Goal: Find specific page/section: Find specific page/section

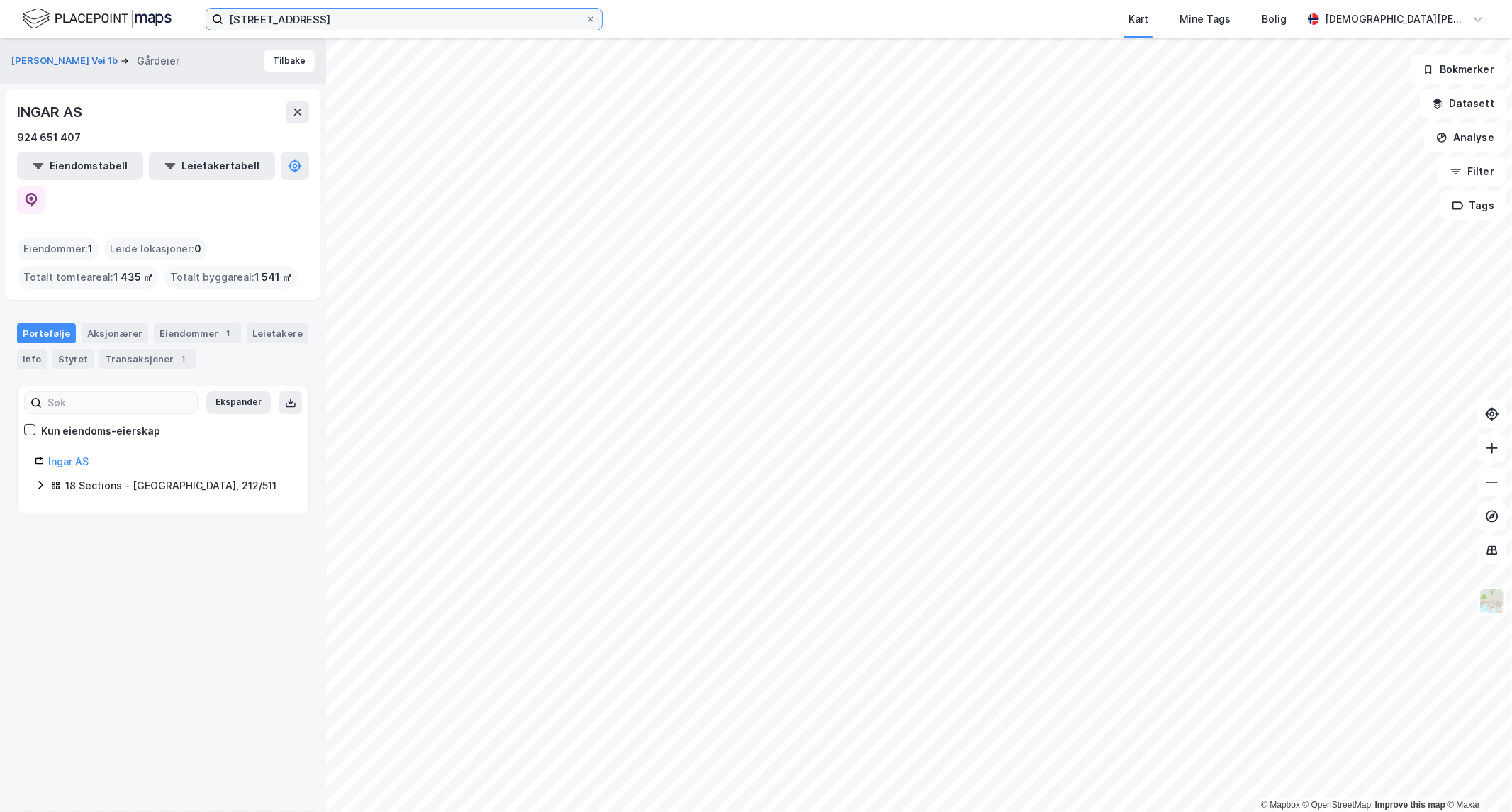
click at [364, 29] on input "[STREET_ADDRESS]" at bounding box center [404, 19] width 361 height 21
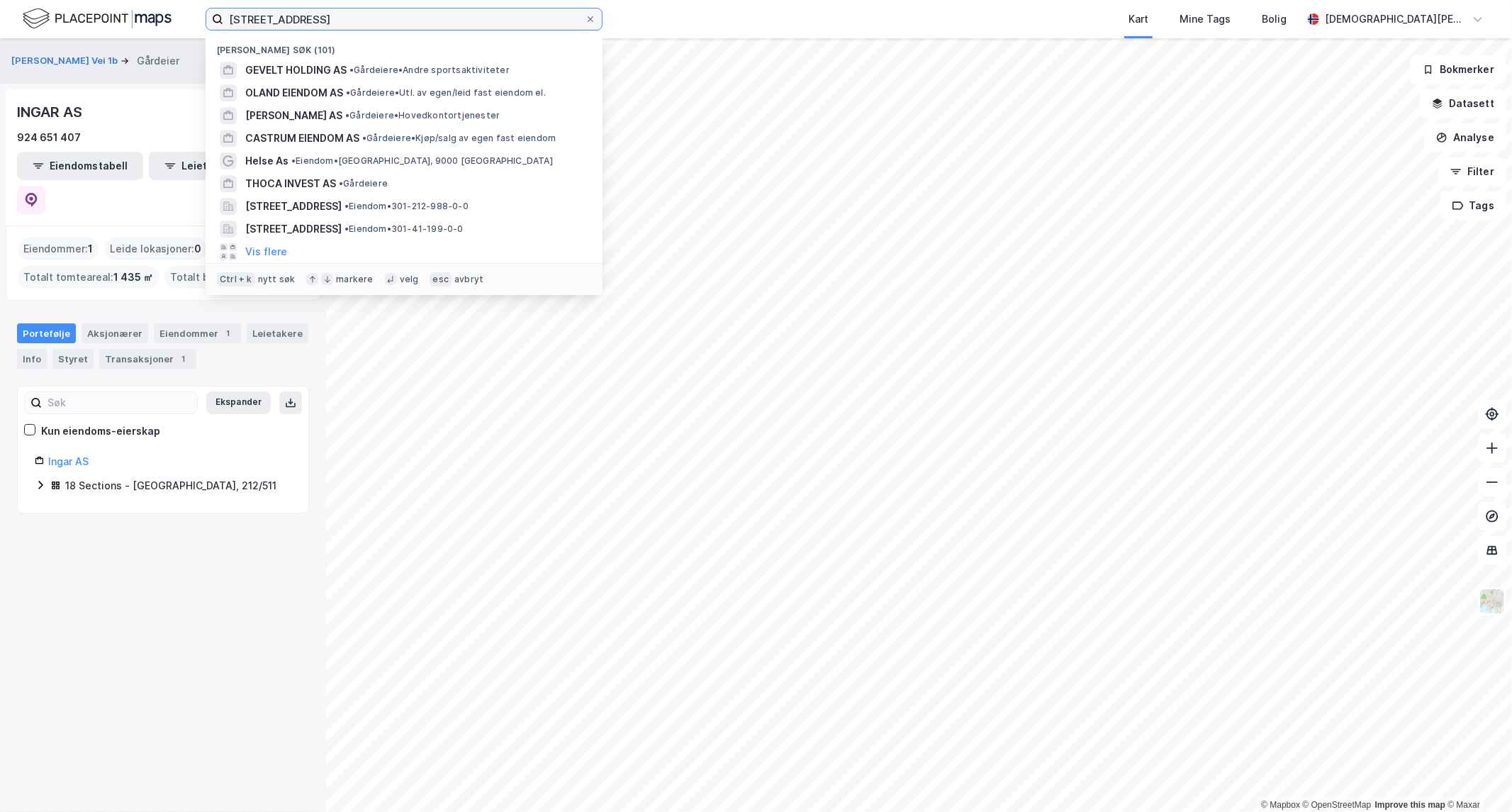
click at [360, 23] on input "[STREET_ADDRESS]" at bounding box center [404, 19] width 361 height 21
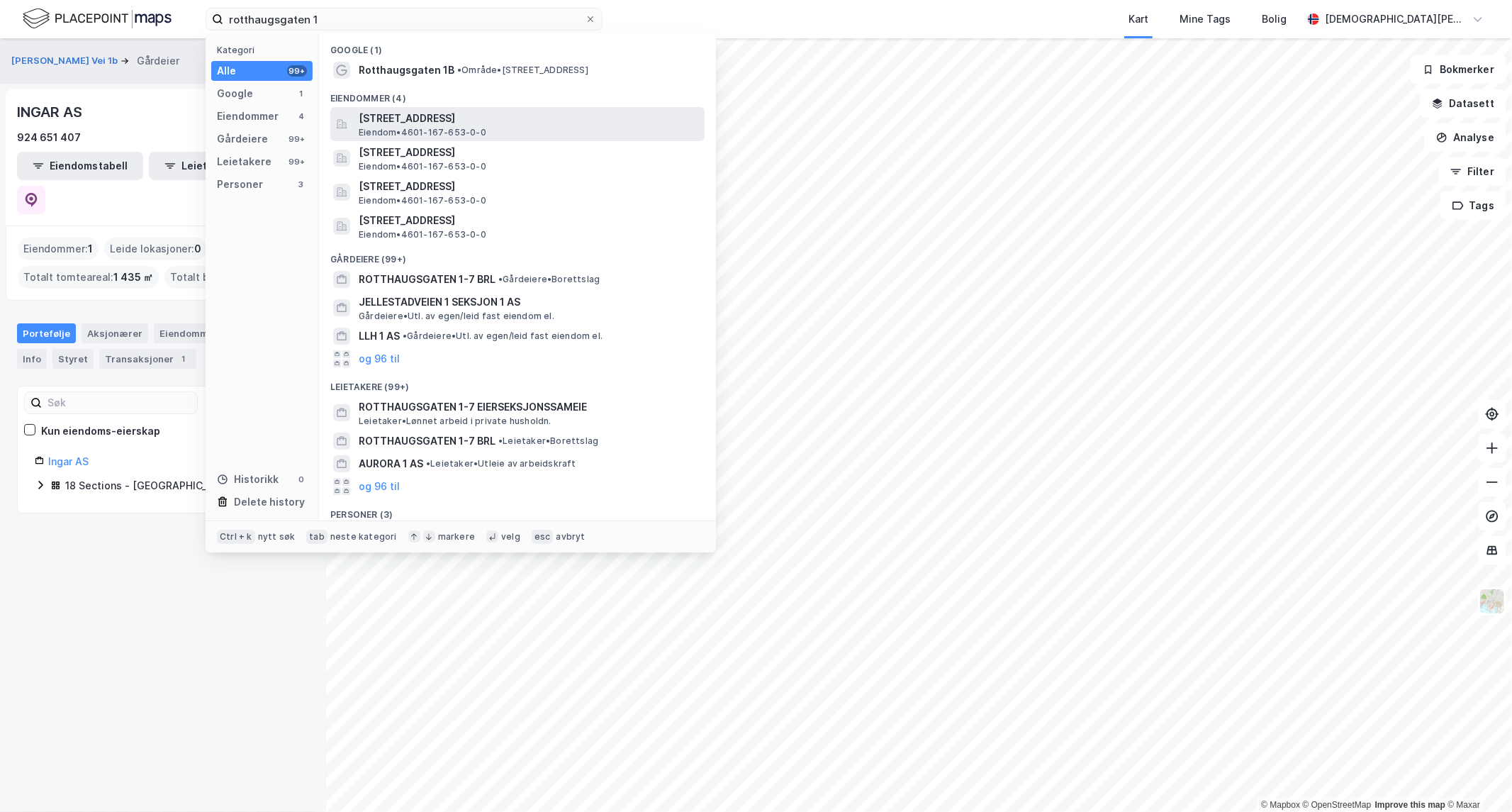
click at [414, 124] on span "[STREET_ADDRESS]" at bounding box center [529, 118] width 340 height 17
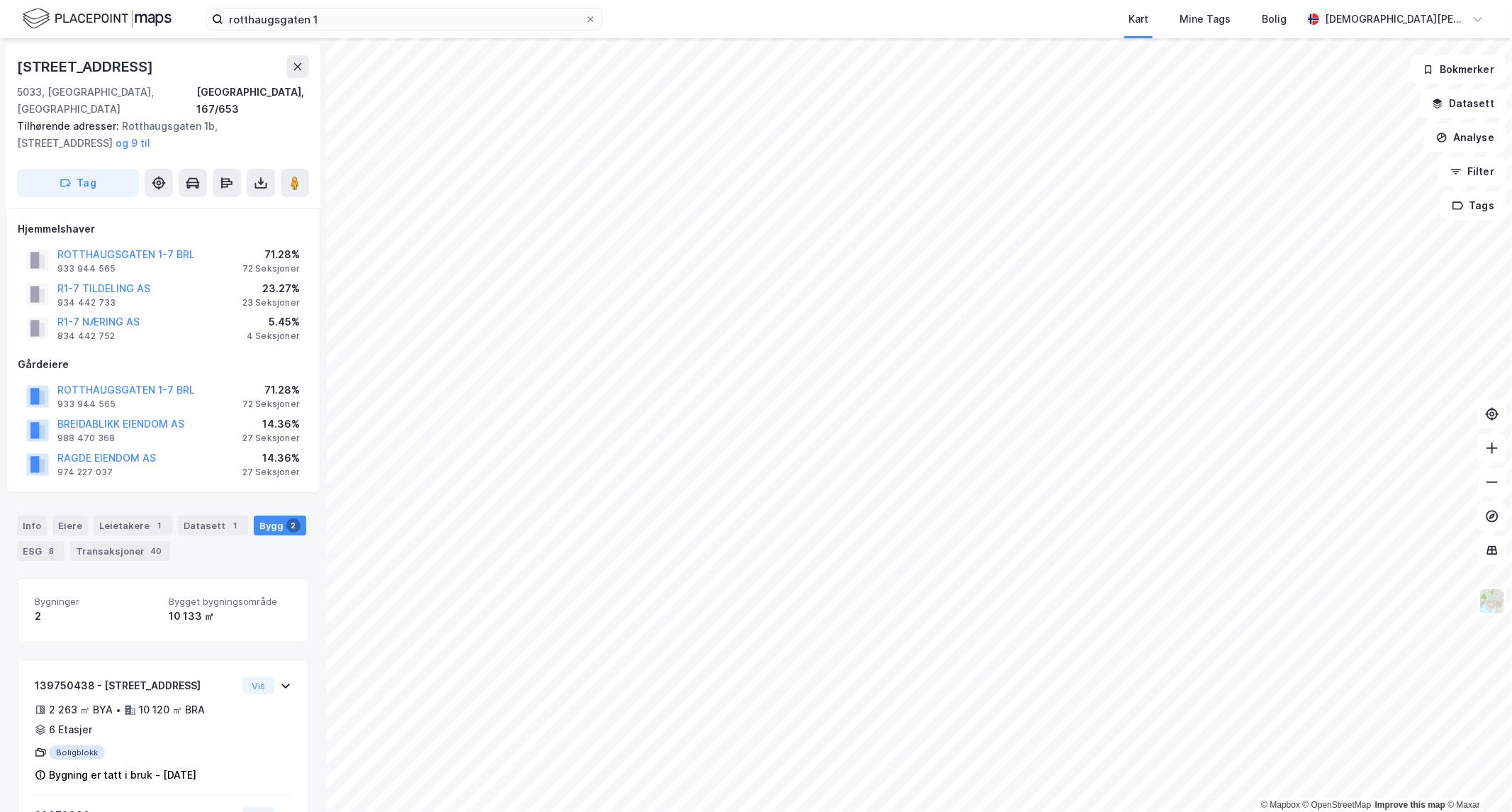
scroll to position [97, 0]
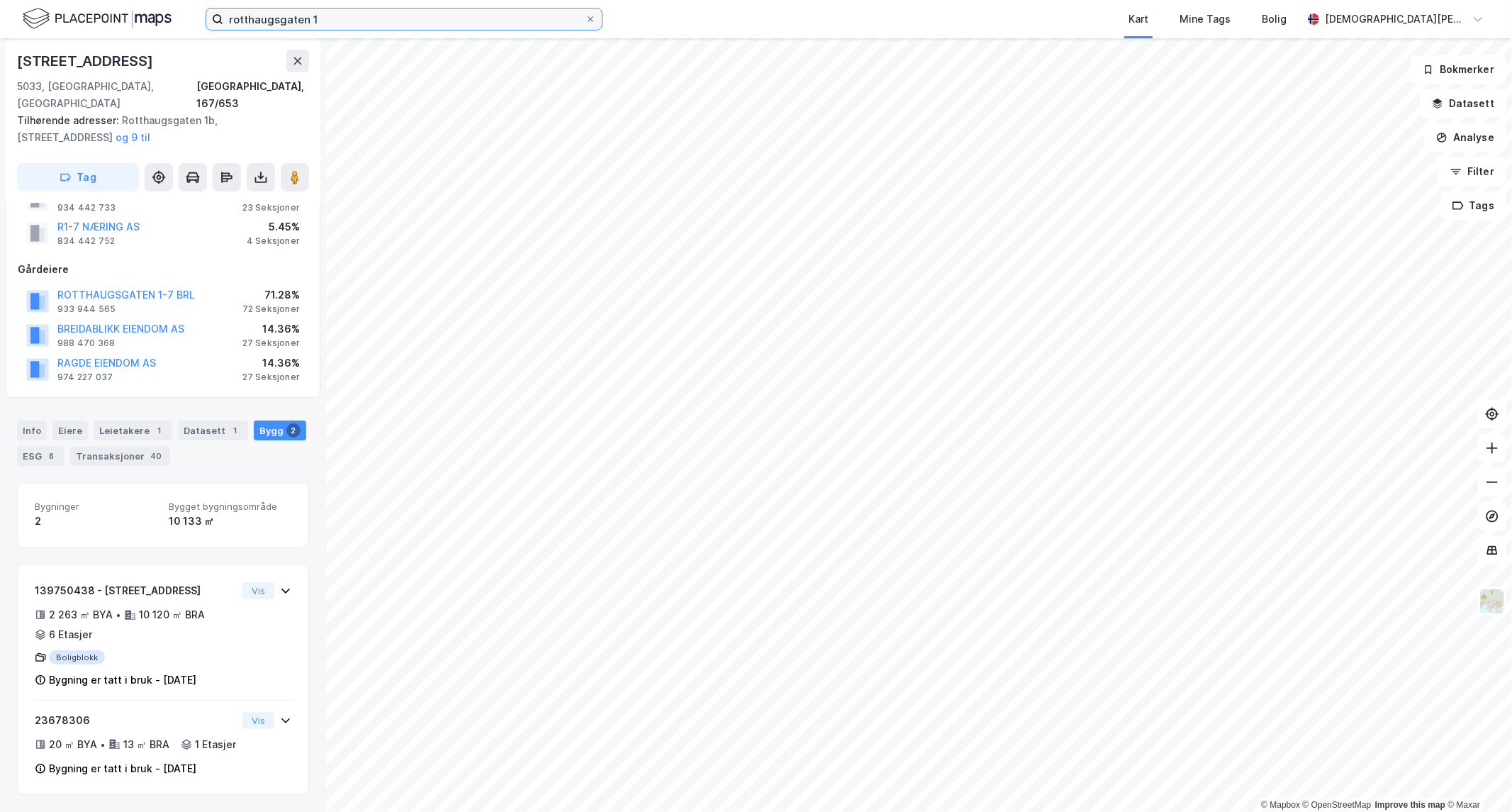
click at [366, 21] on input "rotthaugsgaten 1" at bounding box center [404, 19] width 361 height 21
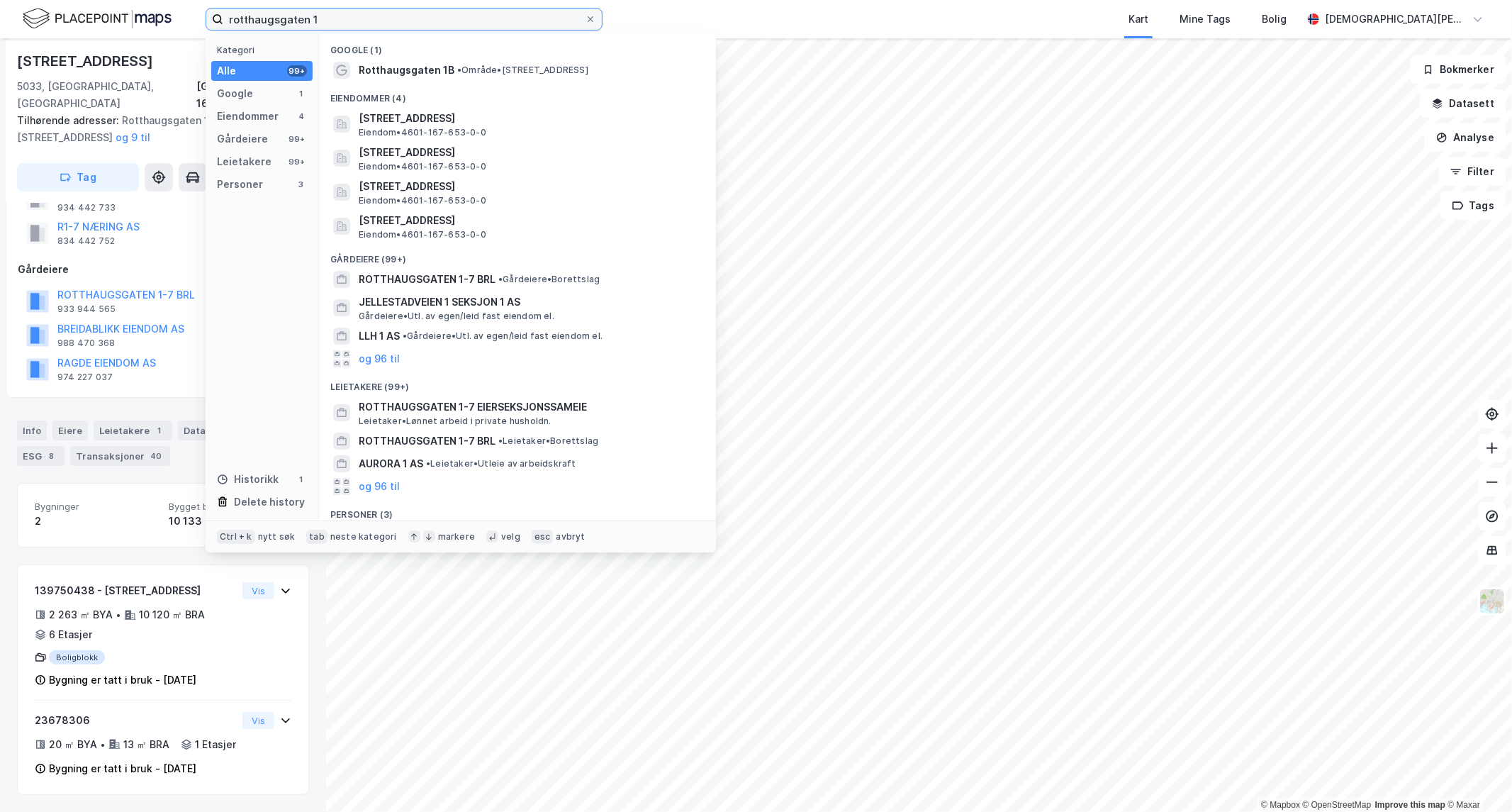
click at [366, 21] on input "rotthaugsgaten 1" at bounding box center [404, 19] width 361 height 21
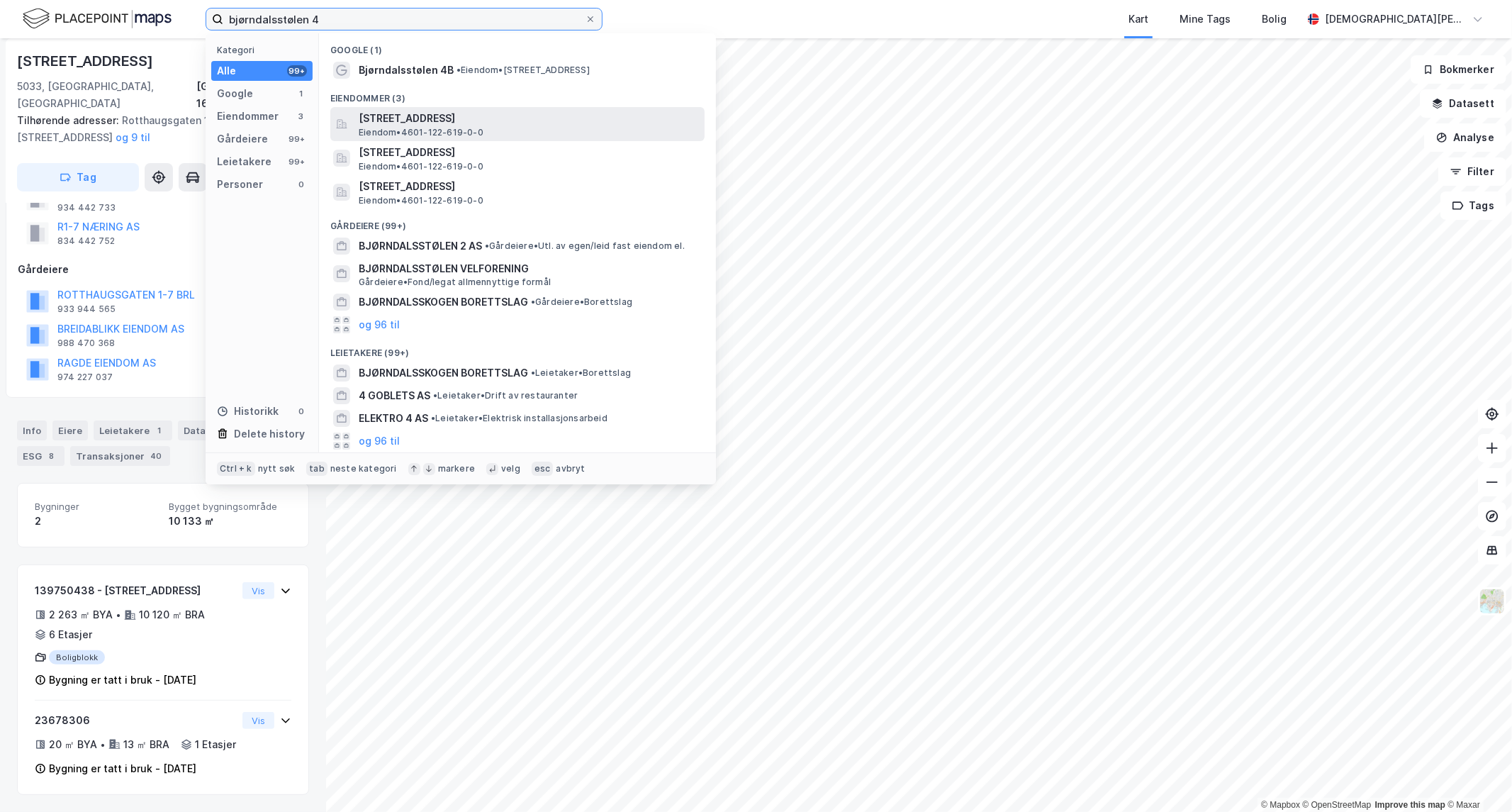
type input "bjørndalsstølen 4"
click at [447, 122] on span "[STREET_ADDRESS]" at bounding box center [529, 118] width 340 height 17
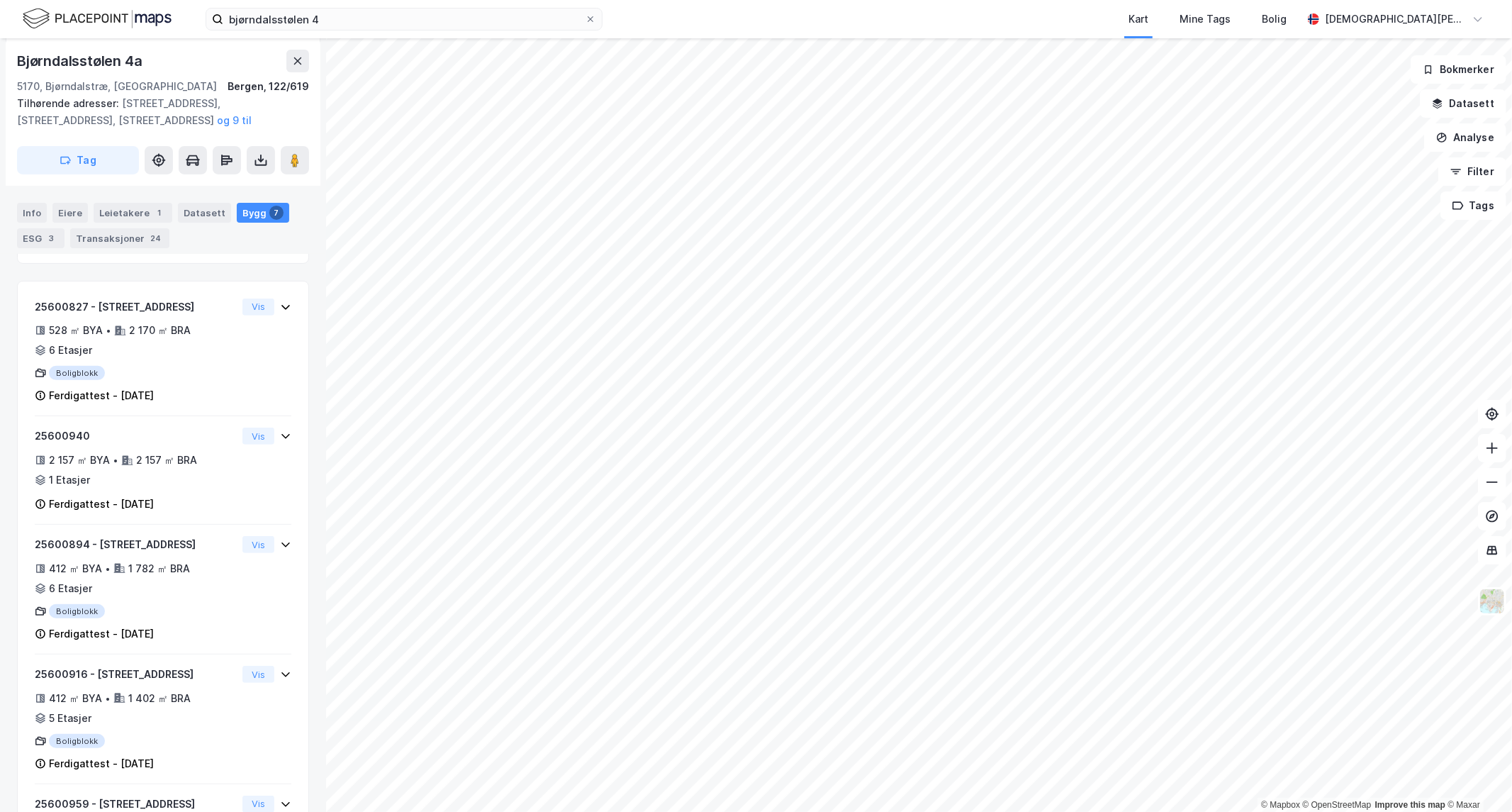
scroll to position [521, 0]
